Goal: Navigation & Orientation: Find specific page/section

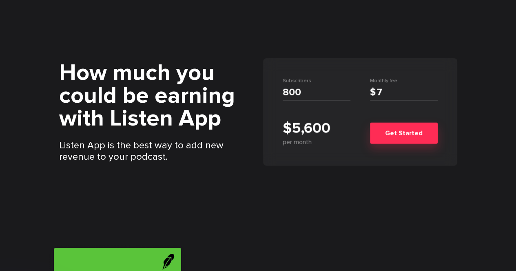
scroll to position [1061, 0]
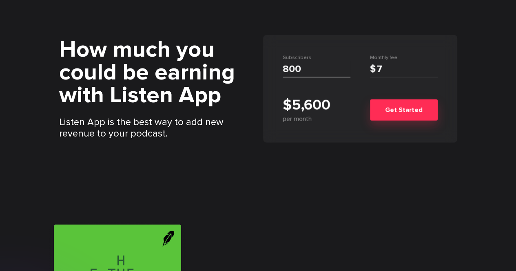
click at [307, 78] on input "800" at bounding box center [317, 69] width 68 height 16
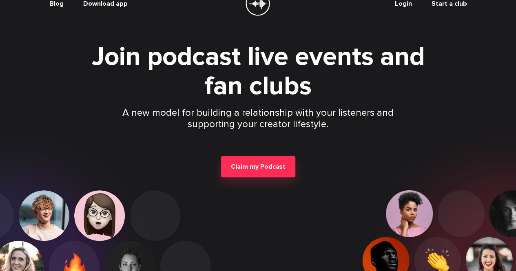
scroll to position [0, 0]
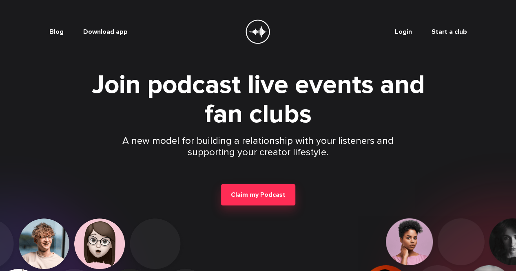
click at [467, 33] on link "Start a club" at bounding box center [450, 32] width 36 height 8
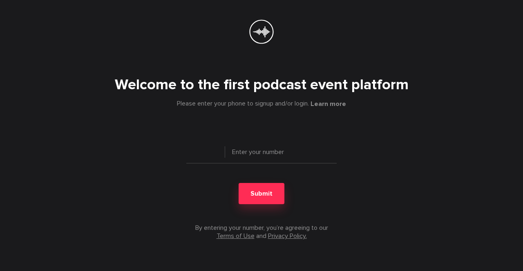
type input "+ 1"
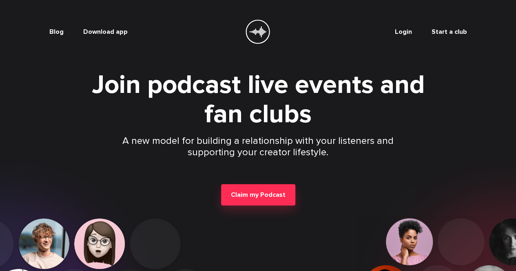
click at [49, 30] on link "Blog" at bounding box center [56, 32] width 14 height 8
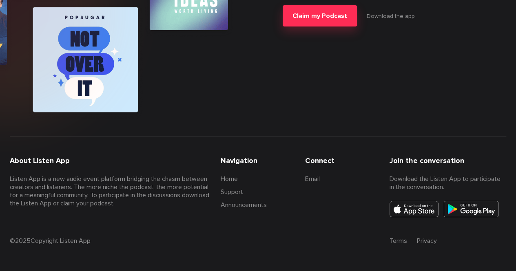
scroll to position [1712, 0]
click at [464, 208] on img at bounding box center [472, 209] width 56 height 16
